Goal: Find specific page/section: Find specific page/section

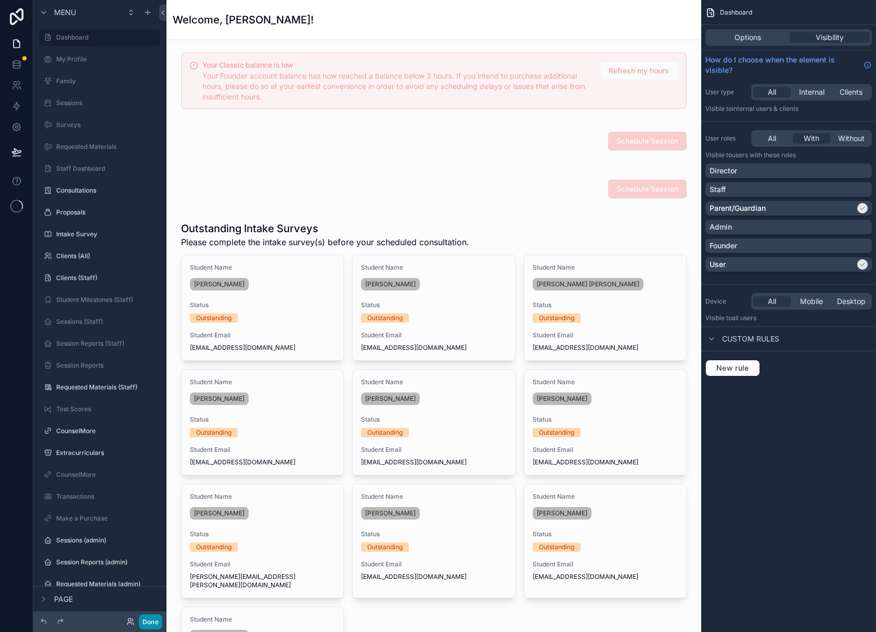
click at [155, 617] on button "Done" at bounding box center [150, 621] width 23 height 15
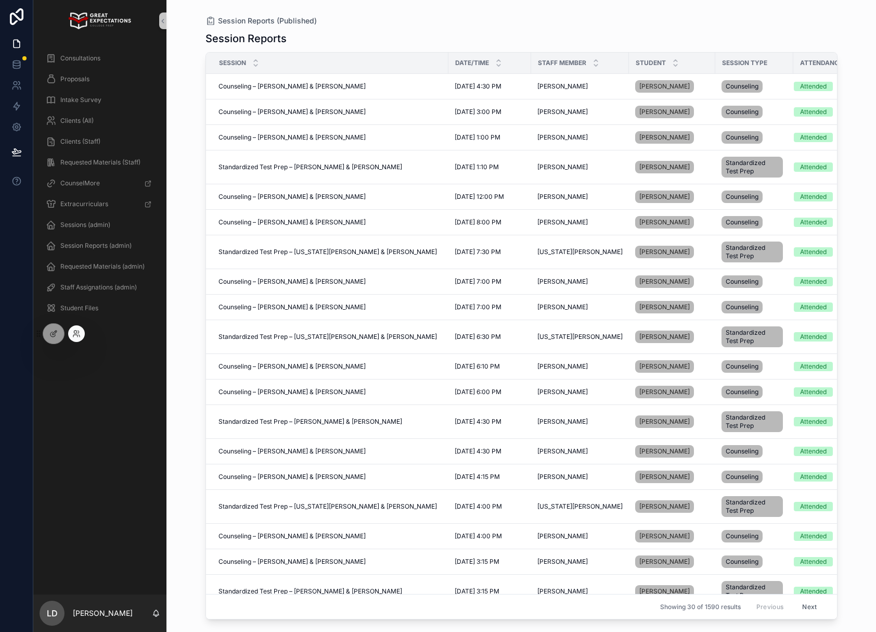
click at [81, 331] on div at bounding box center [76, 333] width 17 height 17
click at [73, 336] on icon at bounding box center [75, 336] width 4 height 2
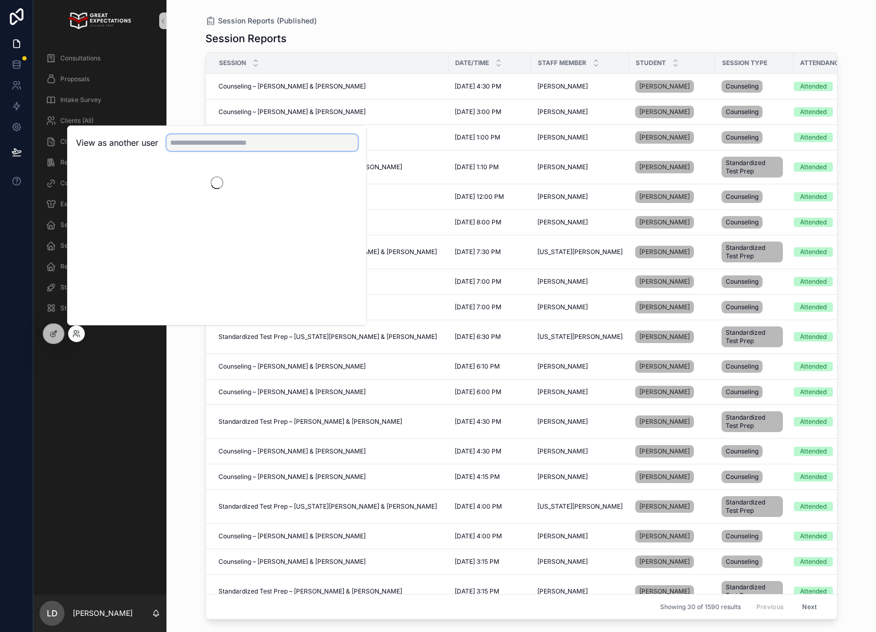
click at [211, 149] on input "text" at bounding box center [263, 142] width 192 height 17
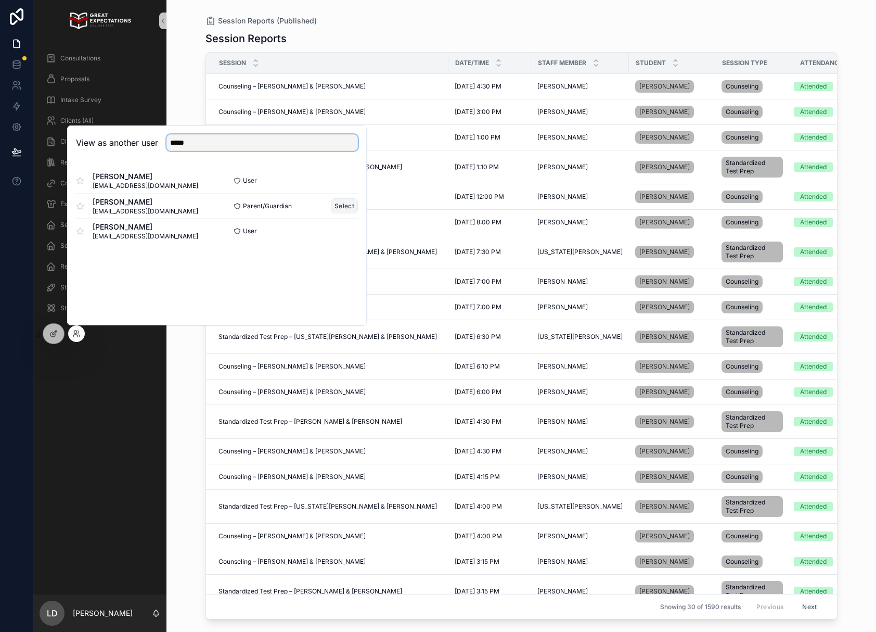
type input "*****"
click at [338, 211] on button "Select" at bounding box center [344, 205] width 27 height 15
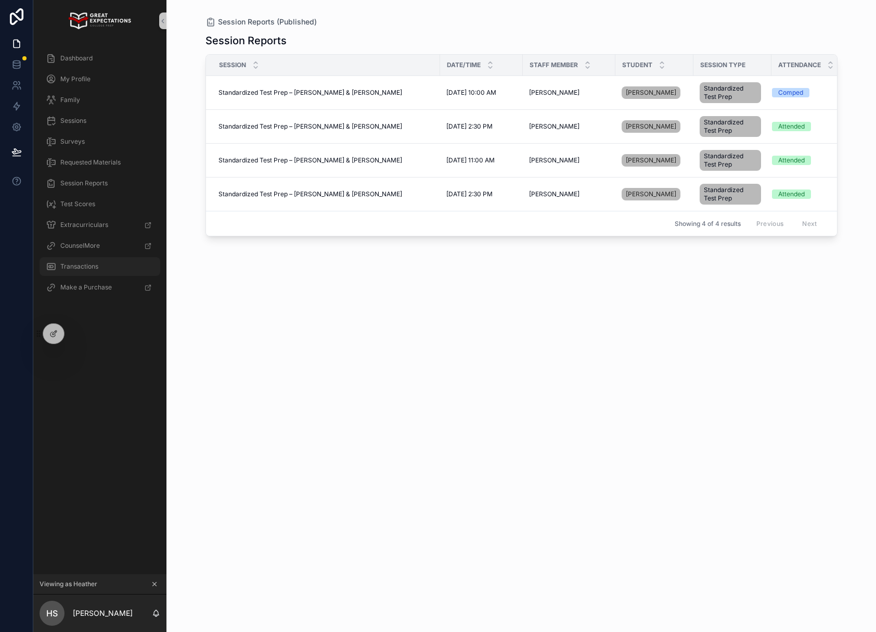
click at [98, 272] on div "Transactions" at bounding box center [100, 266] width 108 height 17
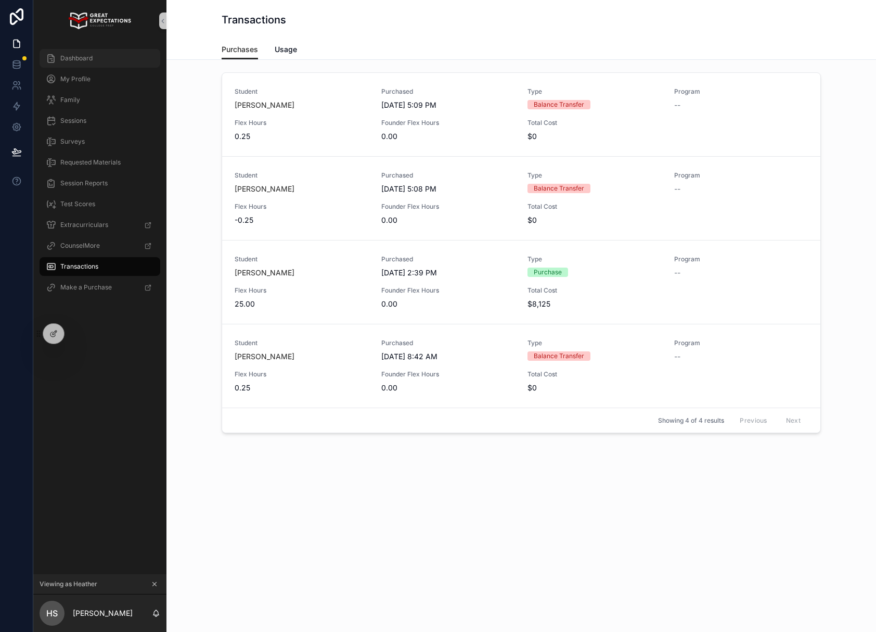
click at [95, 62] on div "Dashboard" at bounding box center [100, 58] width 108 height 17
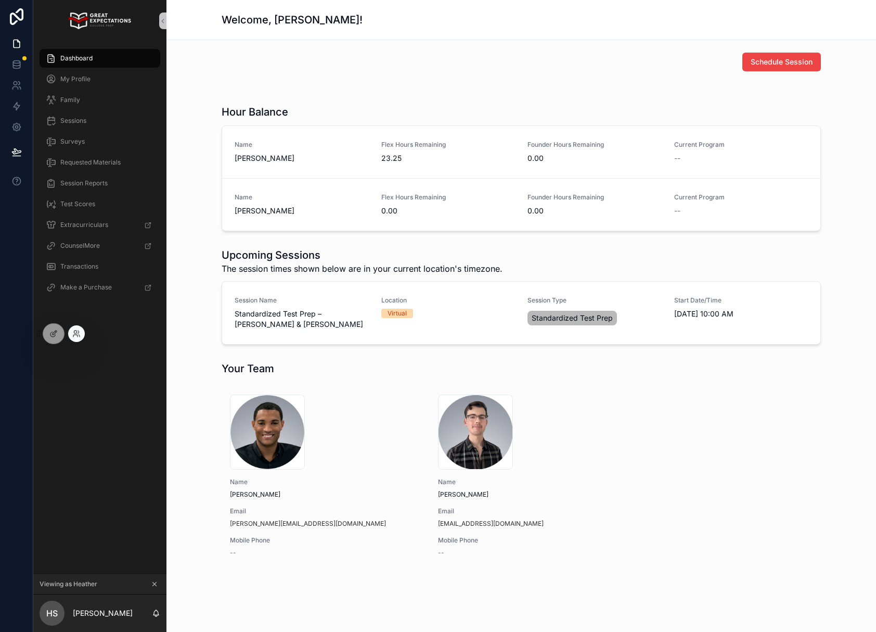
click at [70, 333] on div at bounding box center [76, 333] width 17 height 17
click at [73, 334] on icon at bounding box center [76, 333] width 8 height 8
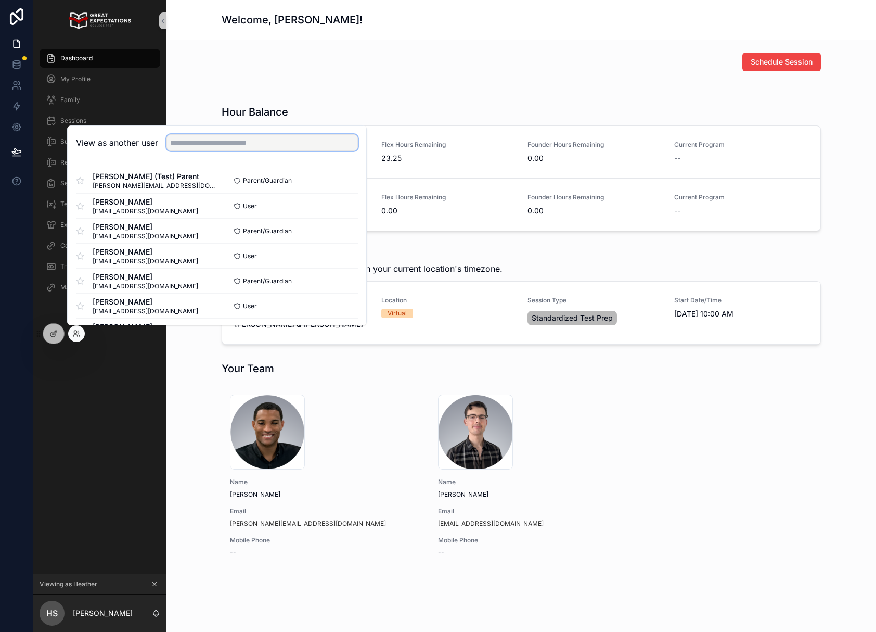
click at [221, 143] on input "text" at bounding box center [263, 142] width 192 height 17
type input "*"
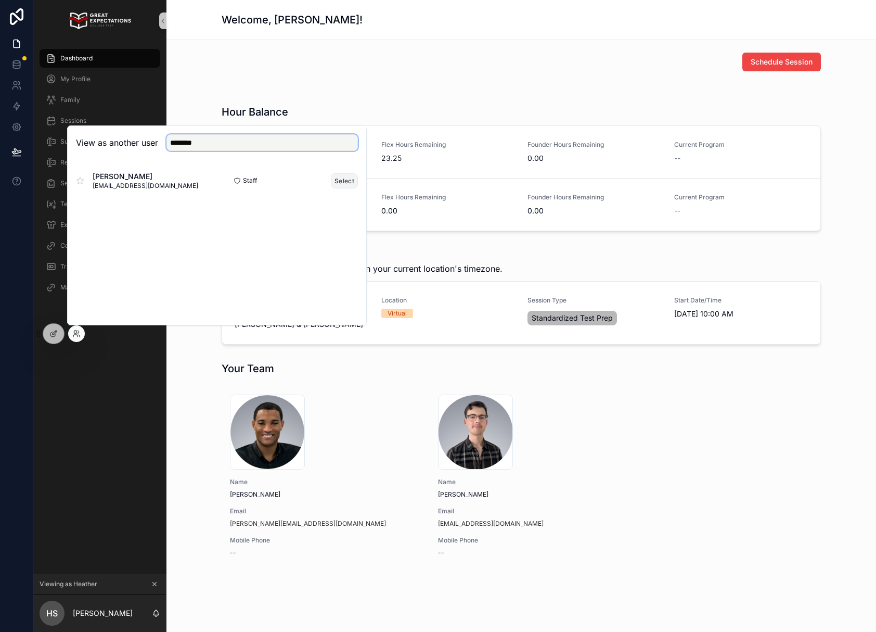
type input "********"
click at [332, 179] on button "Select" at bounding box center [344, 180] width 27 height 15
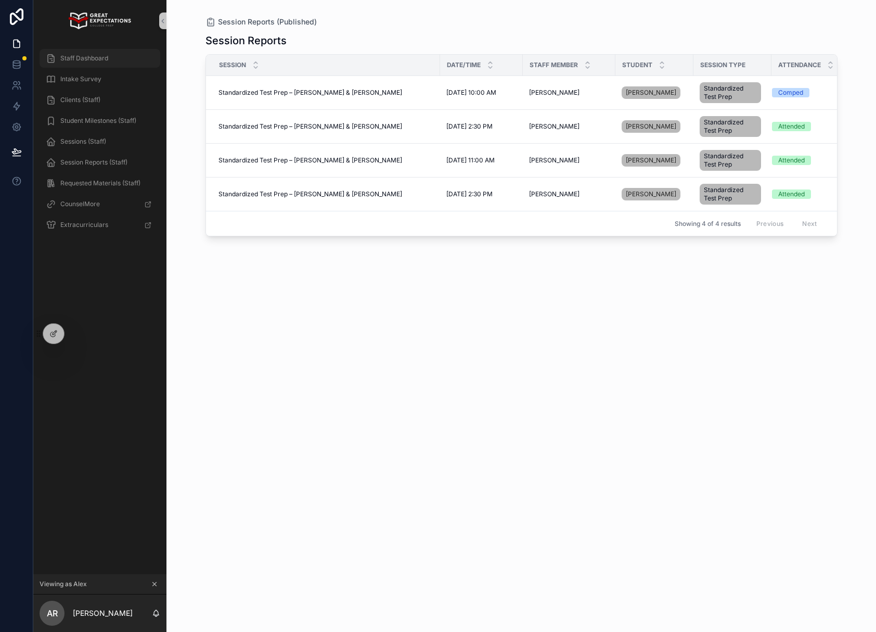
click at [100, 50] on div "Staff Dashboard" at bounding box center [100, 58] width 108 height 17
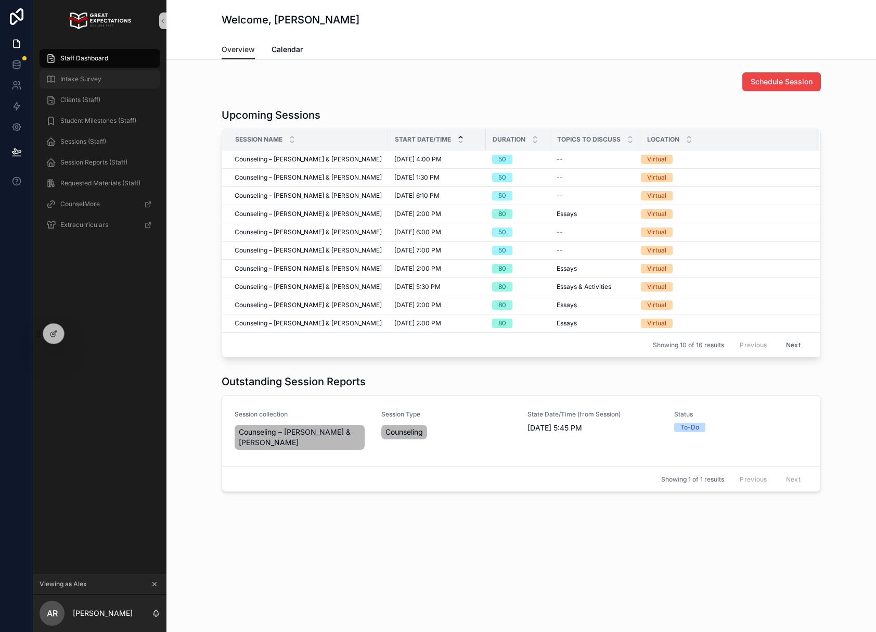
click at [97, 83] on span "Intake Survey" at bounding box center [80, 79] width 41 height 8
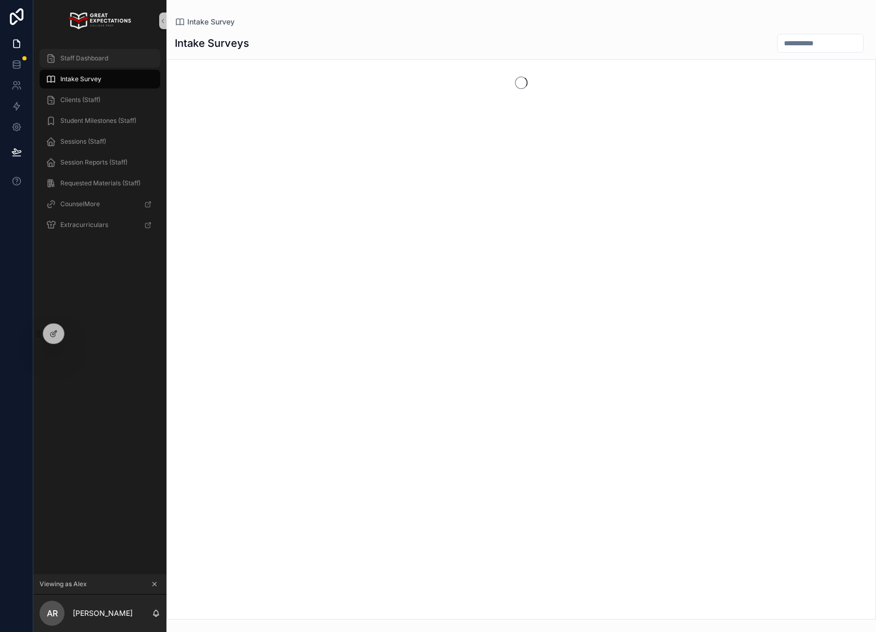
click at [99, 58] on span "Staff Dashboard" at bounding box center [84, 58] width 48 height 8
